Goal: Task Accomplishment & Management: Manage account settings

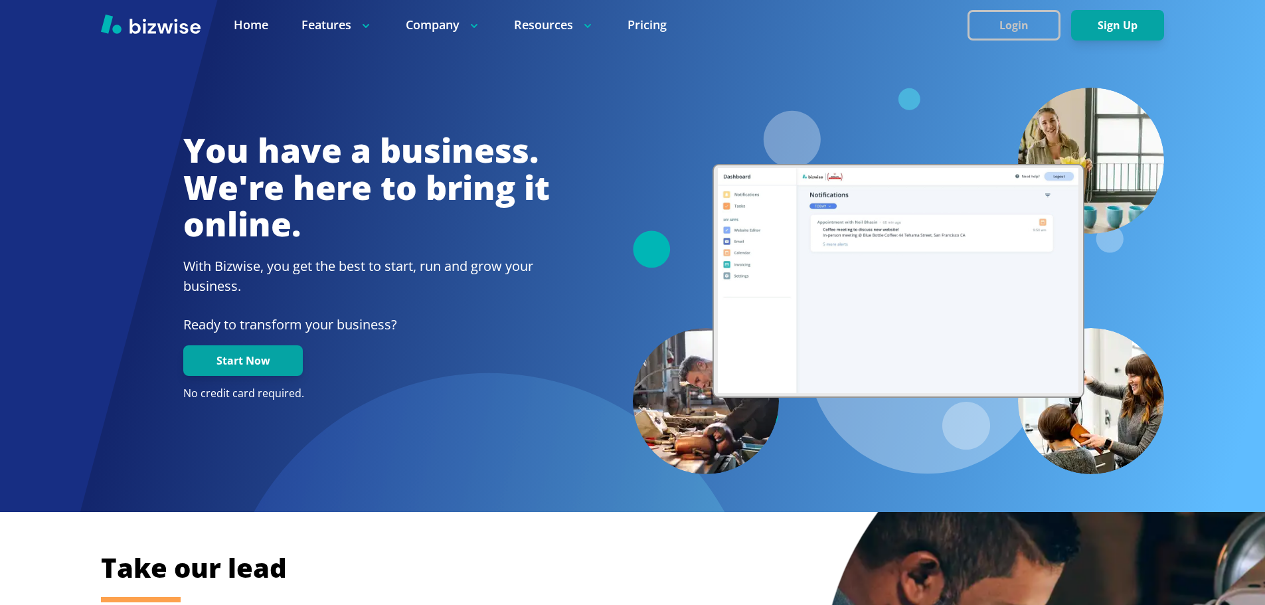
drag, startPoint x: 0, startPoint y: 0, endPoint x: 1017, endPoint y: 34, distance: 1017.3
click at [1017, 34] on button "Login" at bounding box center [1014, 25] width 93 height 31
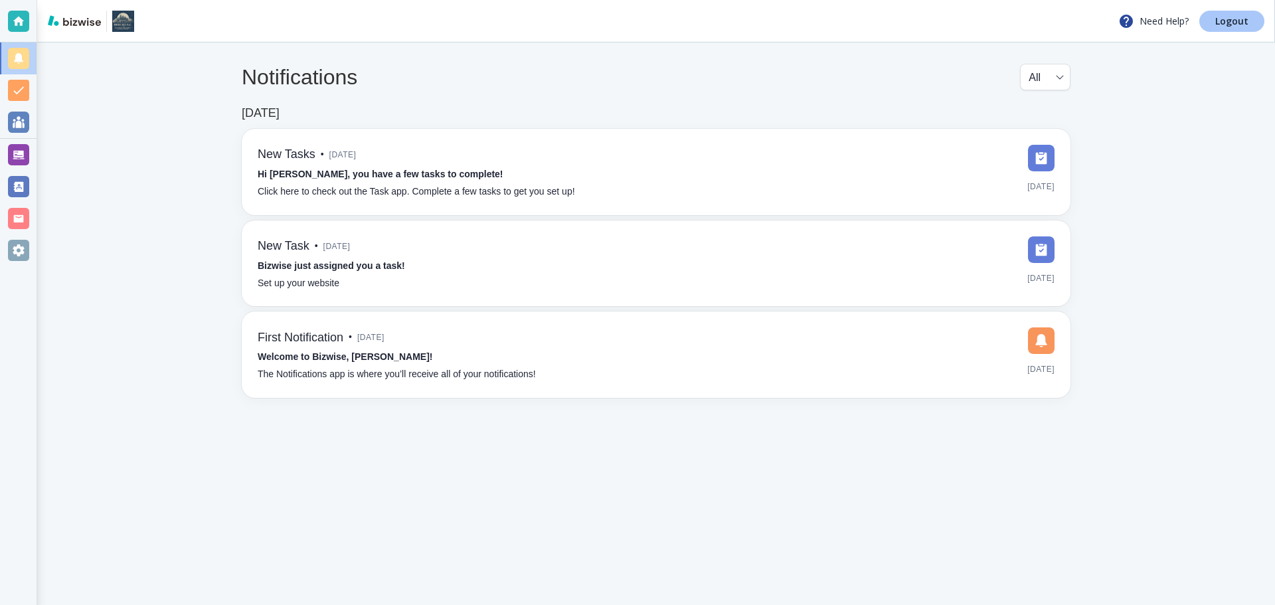
click at [1235, 23] on p "Logout" at bounding box center [1231, 21] width 33 height 9
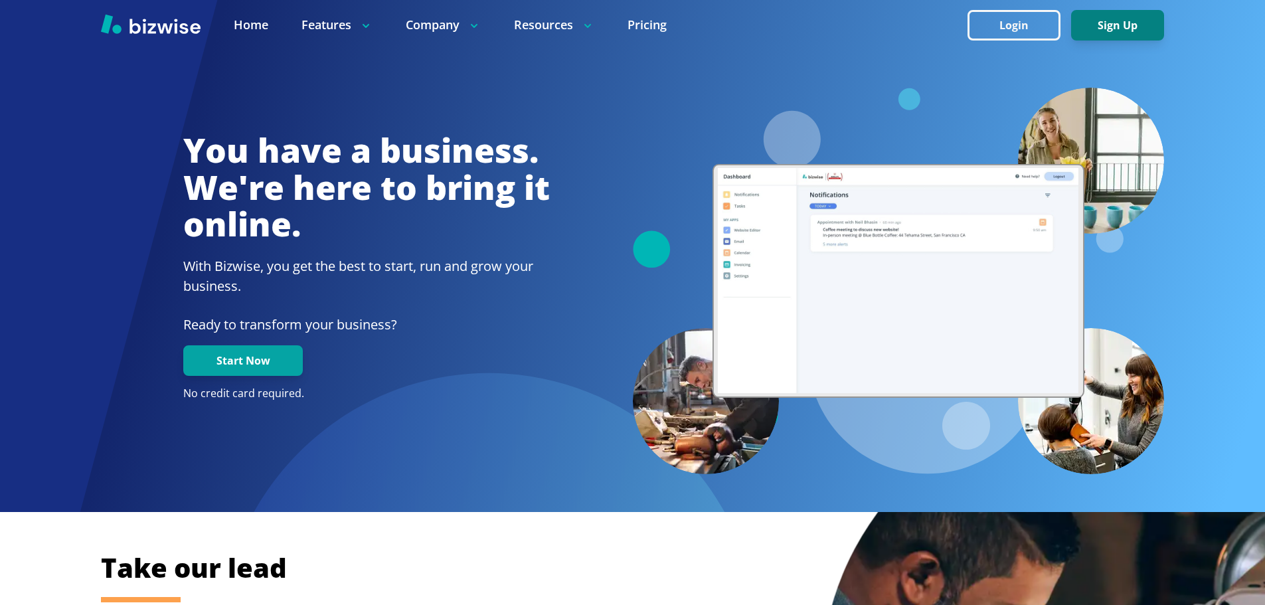
click at [1009, 25] on button "Login" at bounding box center [1014, 25] width 93 height 31
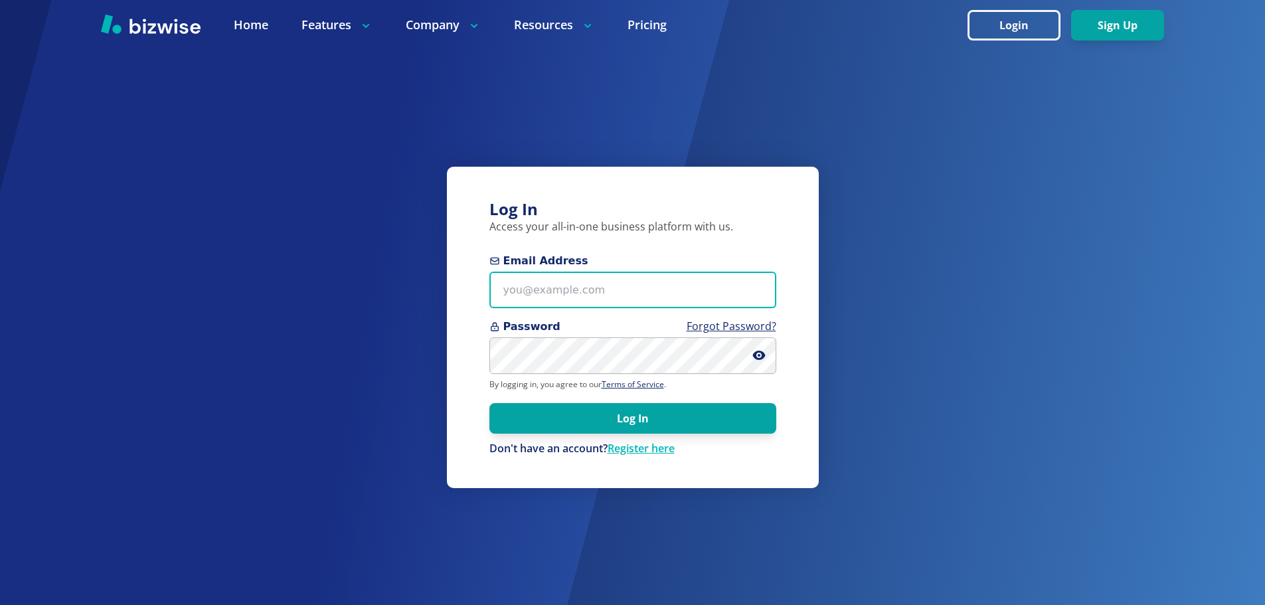
click at [567, 292] on input "Email Address" at bounding box center [632, 290] width 287 height 37
paste input "dixon@3elementslifestyle.com"
type input "dixon@3elementslifestyle.com"
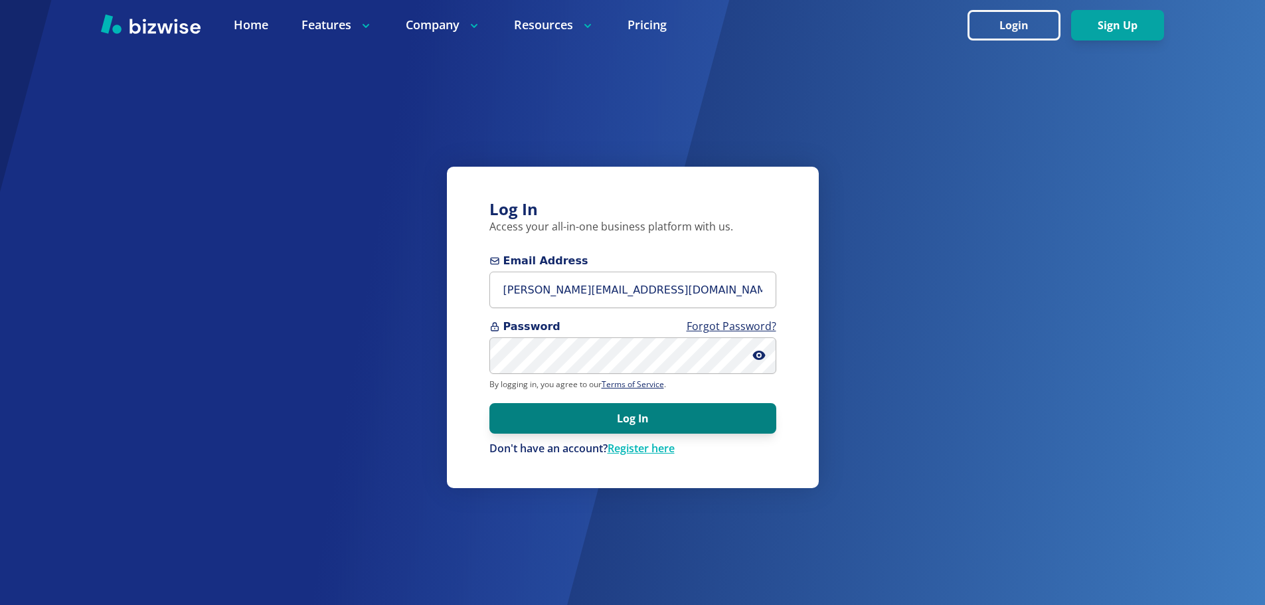
click at [617, 421] on button "Log In" at bounding box center [632, 418] width 287 height 31
